Goal: Information Seeking & Learning: Understand process/instructions

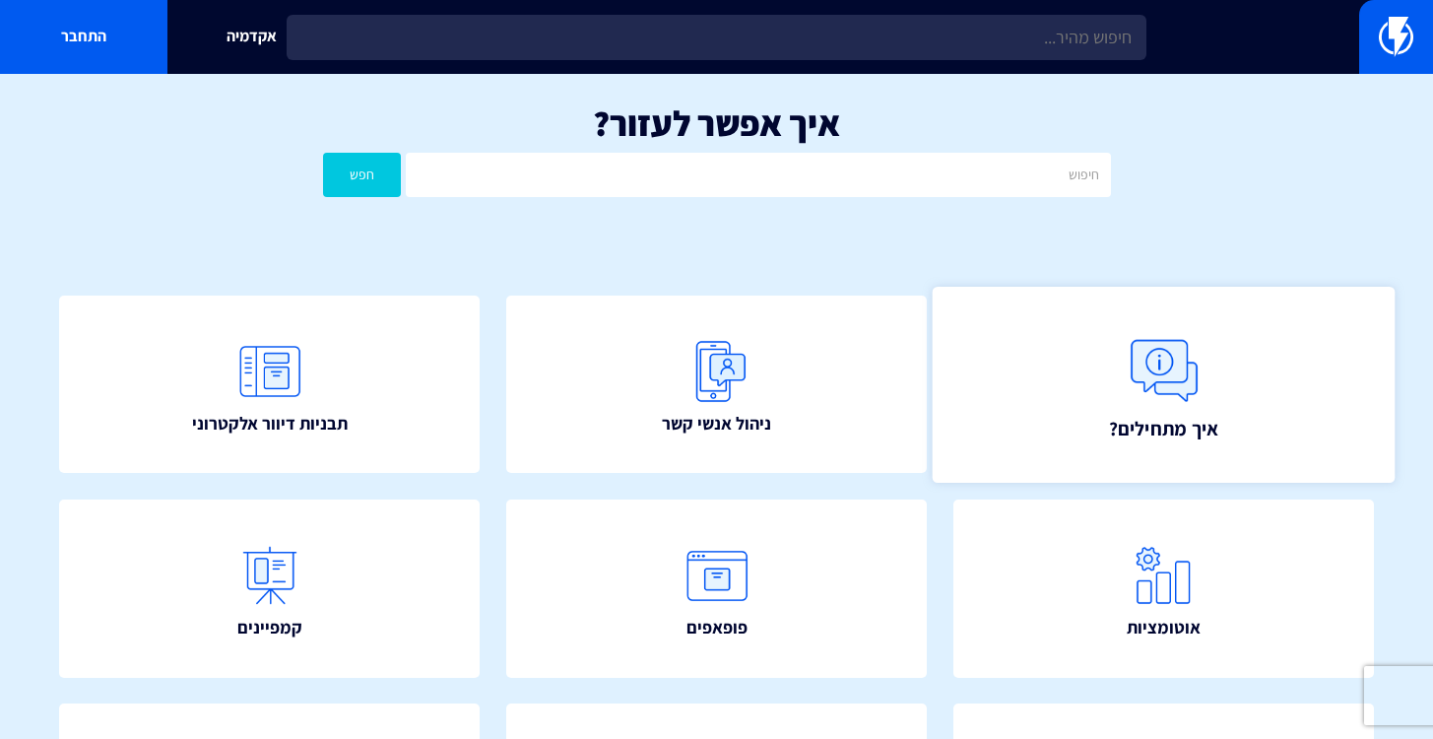
click at [1117, 381] on link "איך מתחילים?" at bounding box center [1163, 385] width 463 height 196
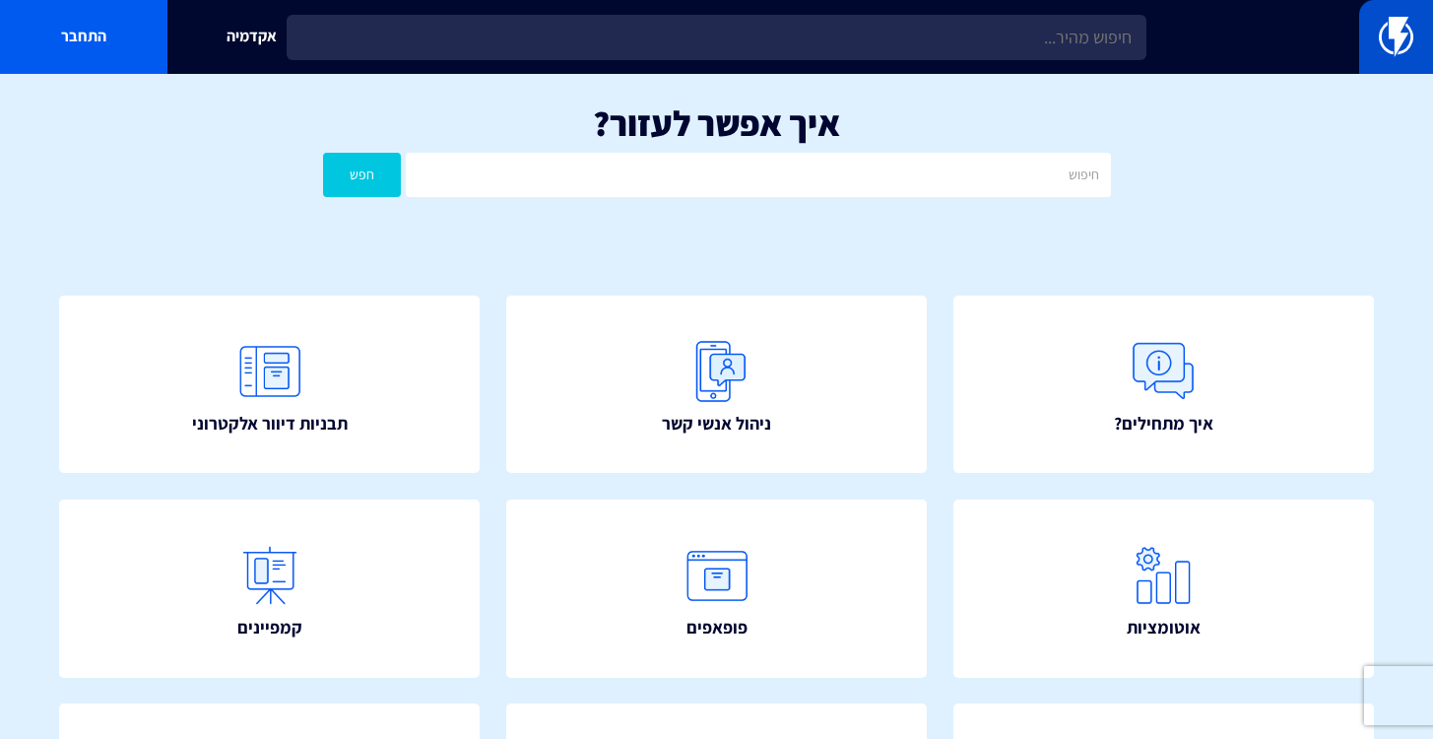
click at [1393, 48] on img at bounding box center [1396, 36] width 34 height 39
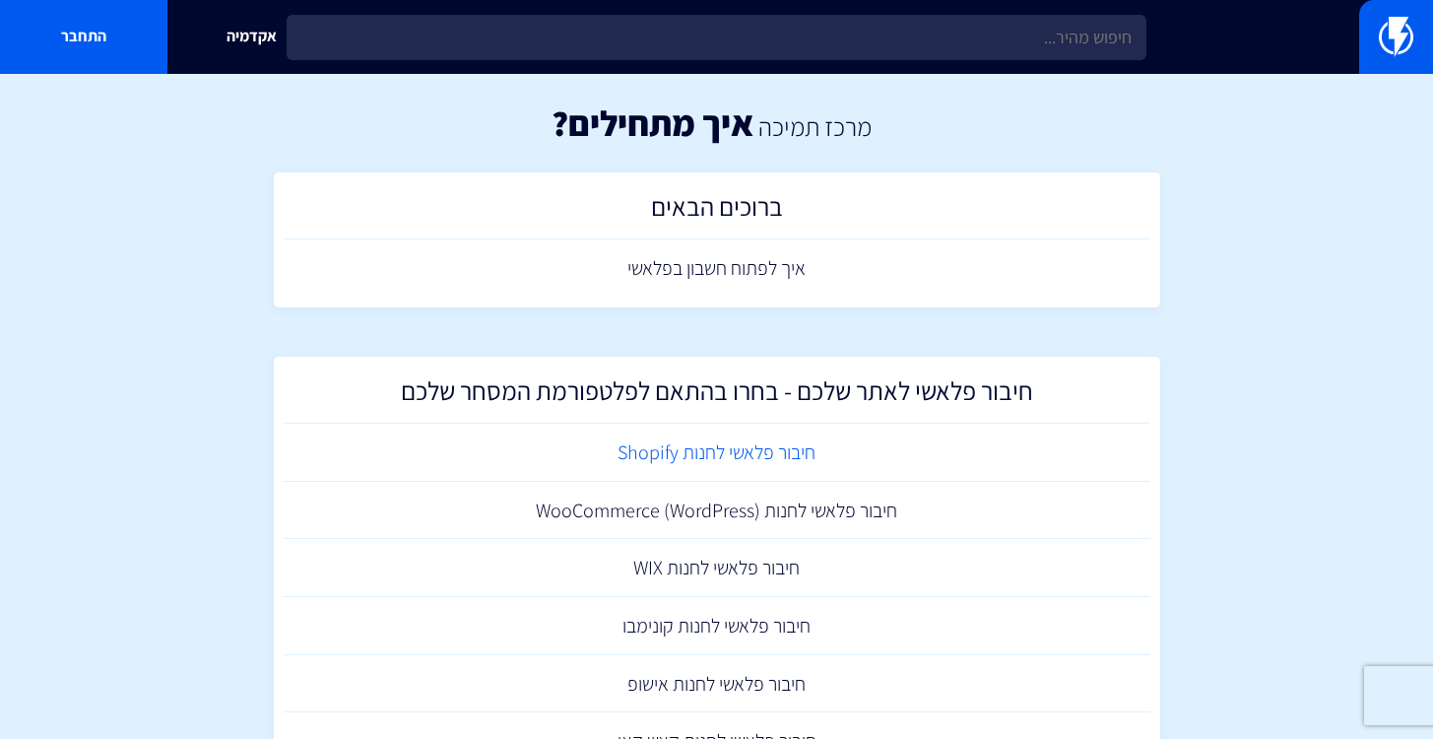
click at [712, 466] on link "חיבור פלאשי לחנות Shopify" at bounding box center [717, 453] width 867 height 58
